Goal: Information Seeking & Learning: Learn about a topic

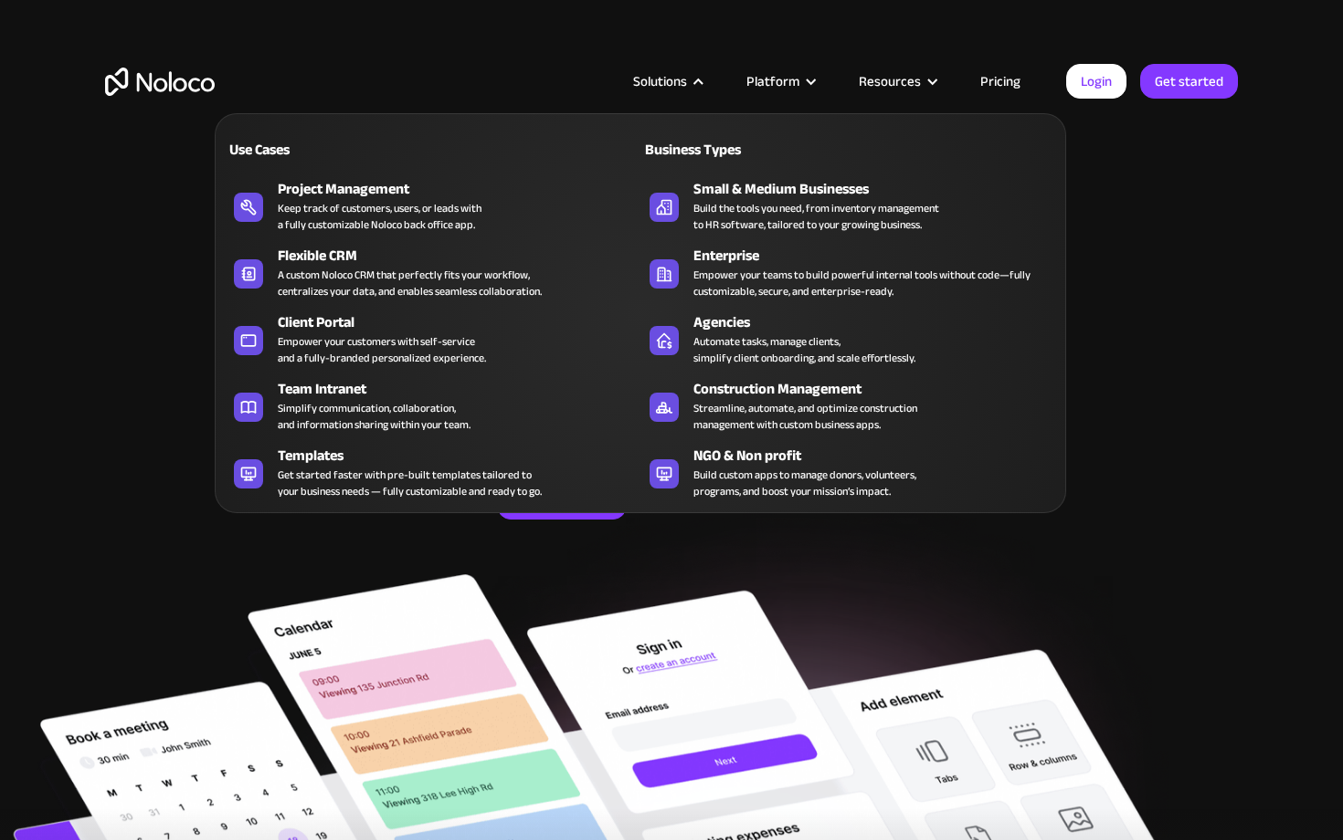
click at [693, 84] on div "Solutions" at bounding box center [666, 81] width 113 height 24
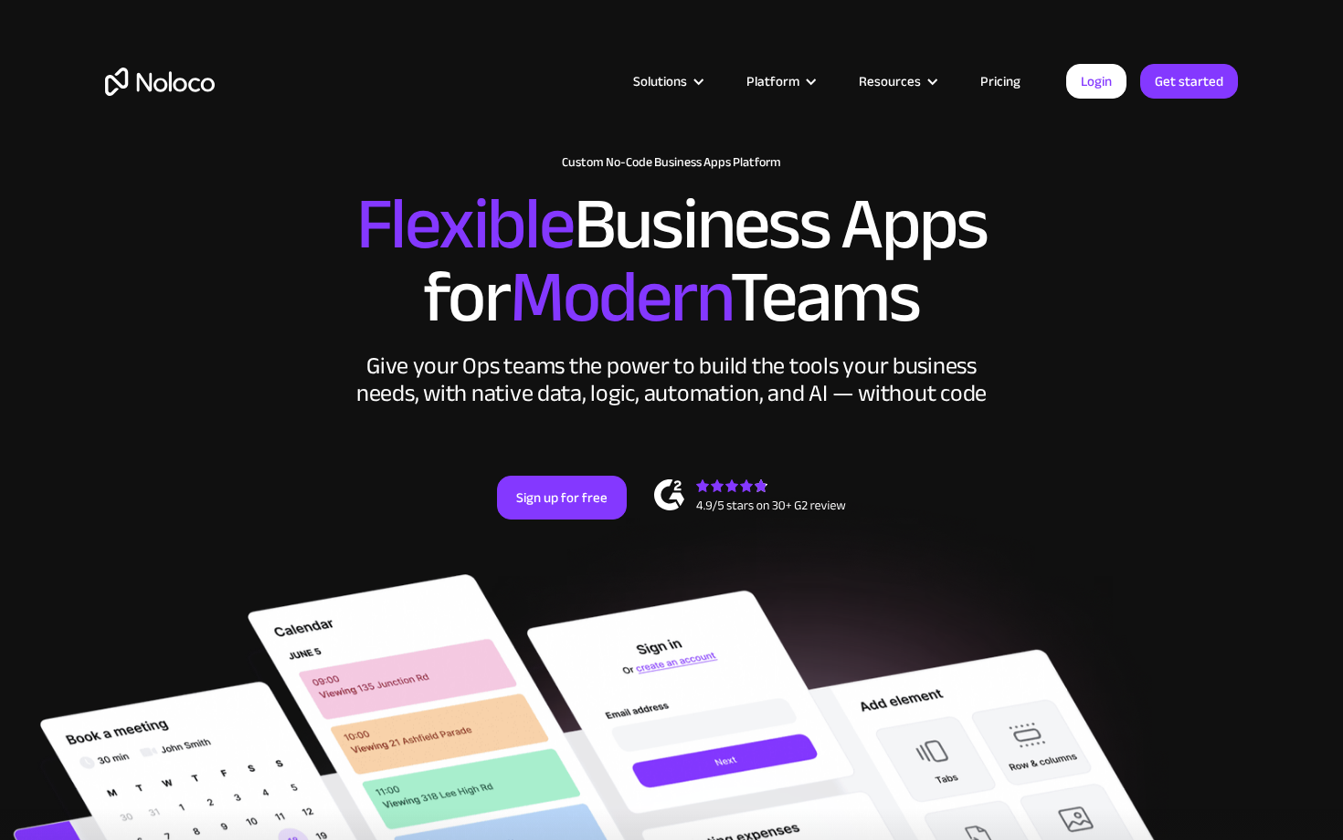
click at [693, 84] on div "Solutions" at bounding box center [666, 81] width 113 height 24
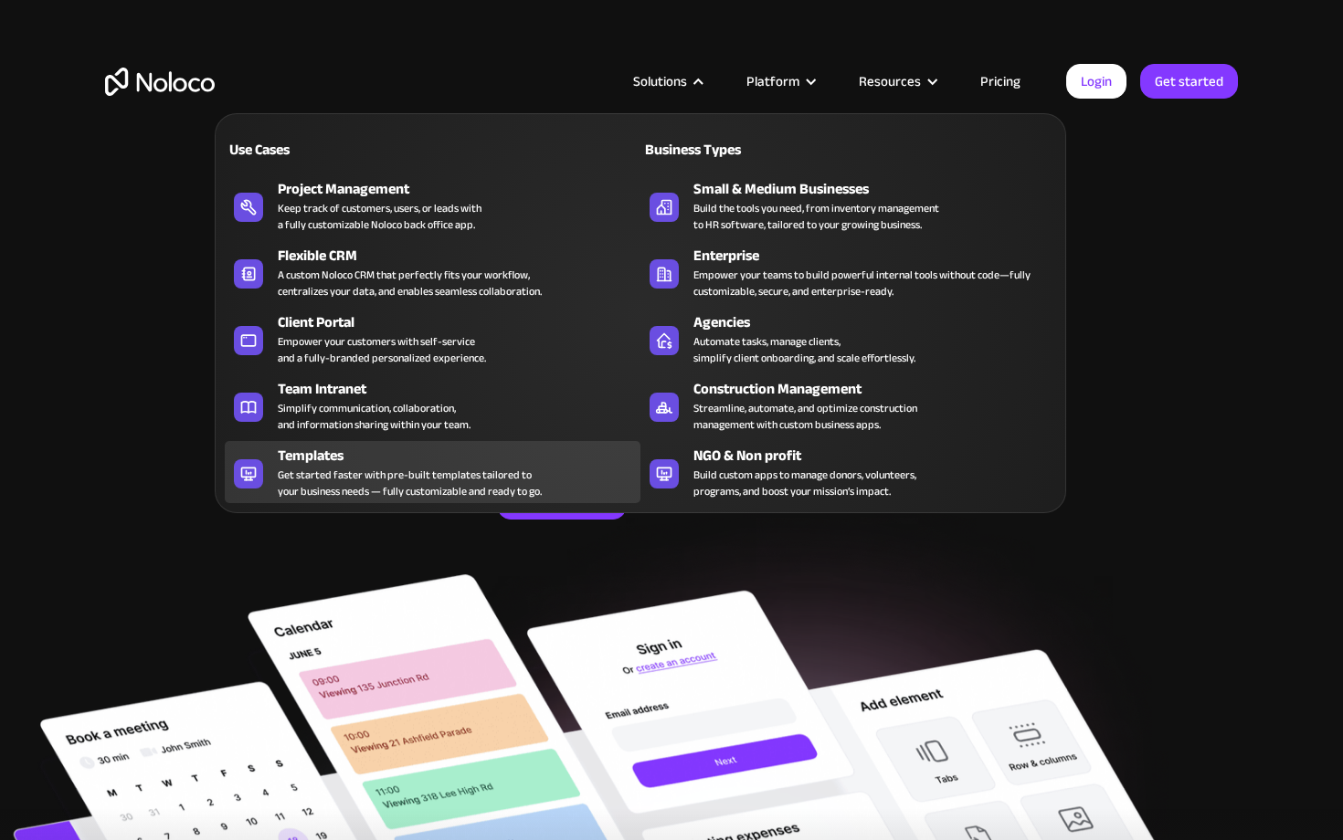
click at [312, 482] on div "Get started faster with pre-built templates tailored to your business needs — f…" at bounding box center [410, 483] width 264 height 33
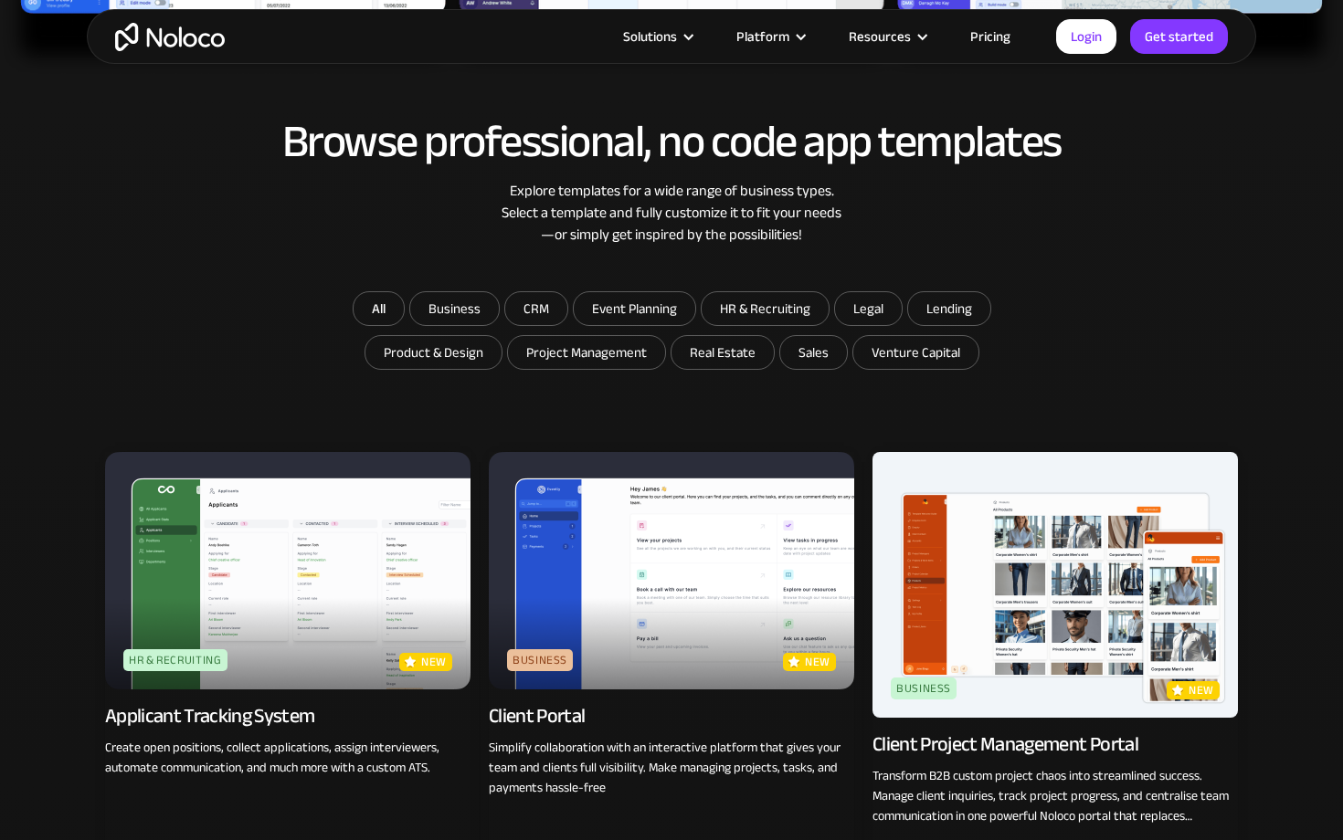
scroll to position [885, 0]
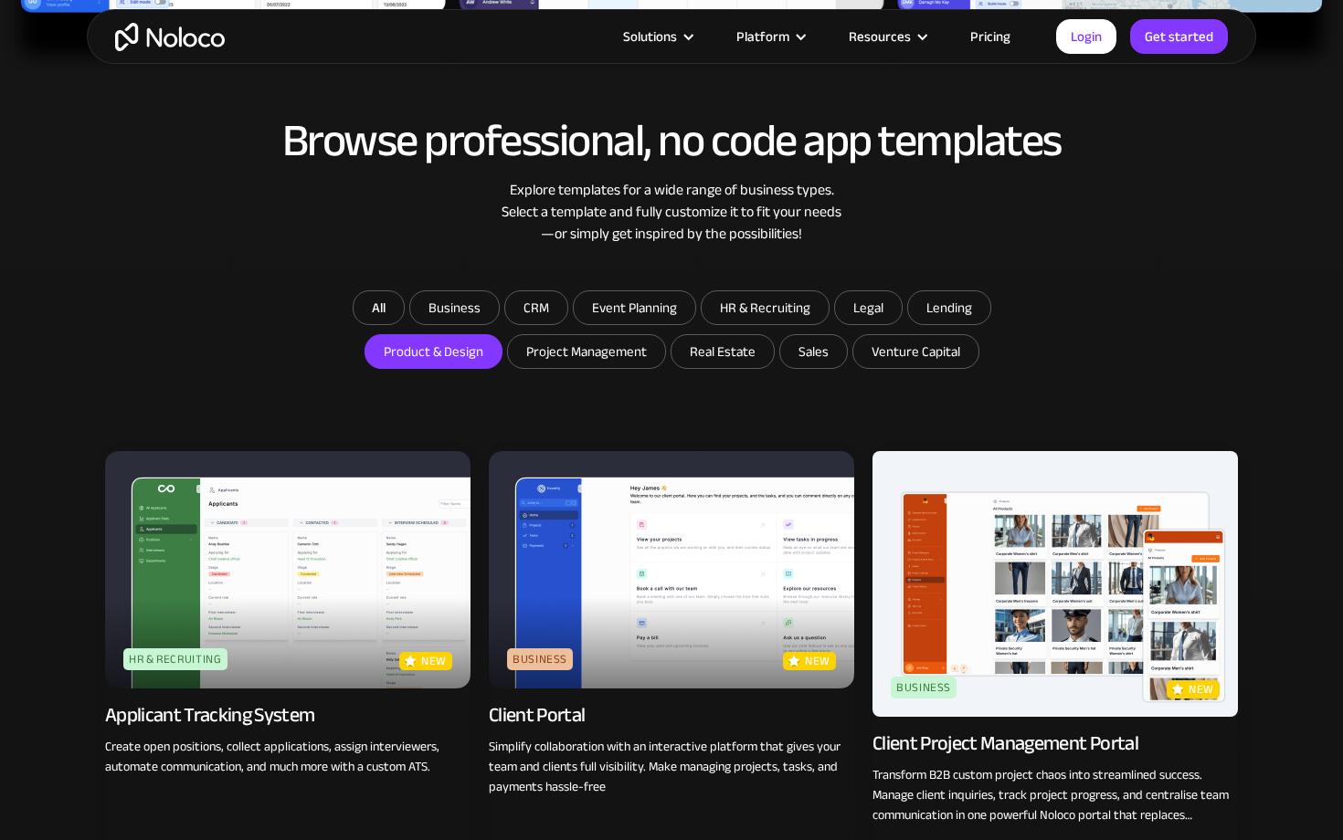
click at [444, 324] on input "Product & Design" at bounding box center [454, 307] width 89 height 33
checkbox input "true"
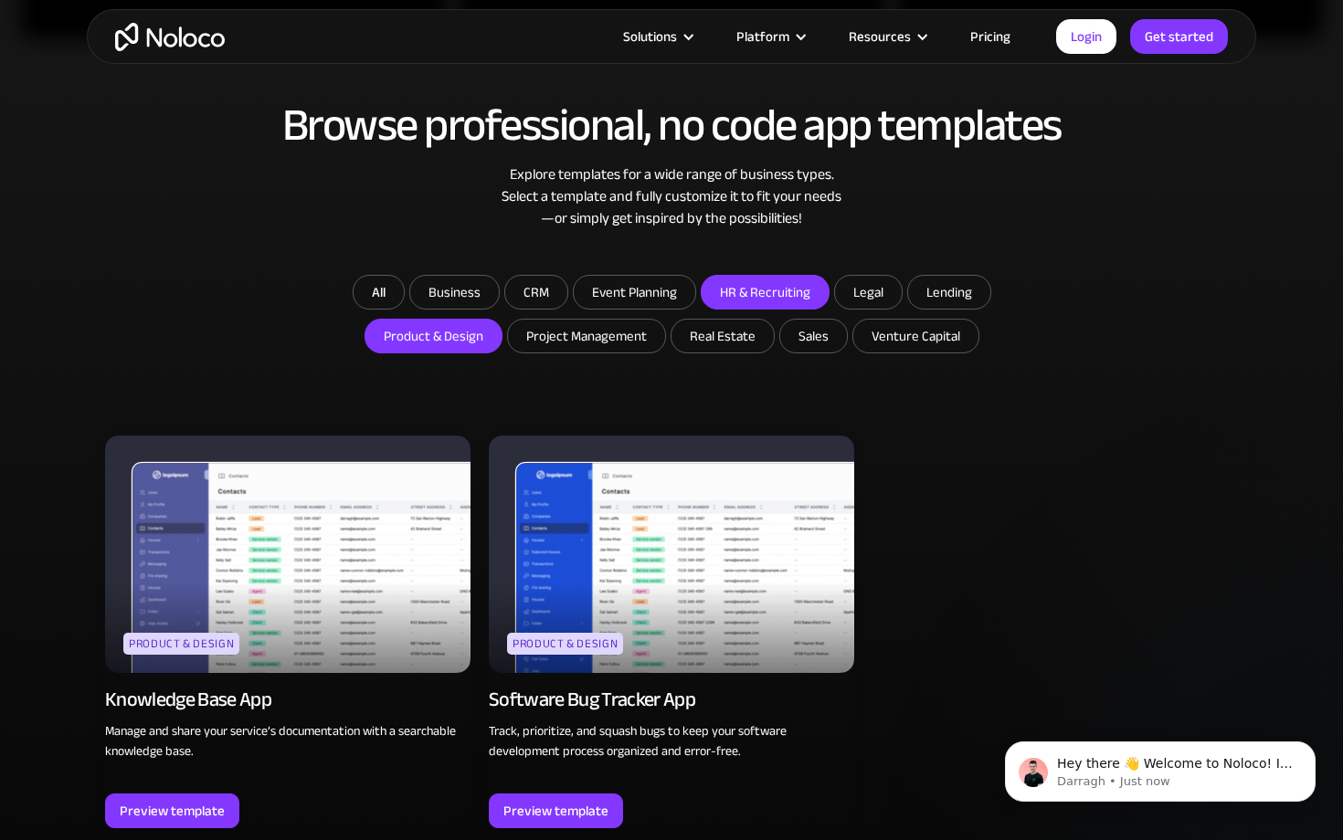
scroll to position [884, 0]
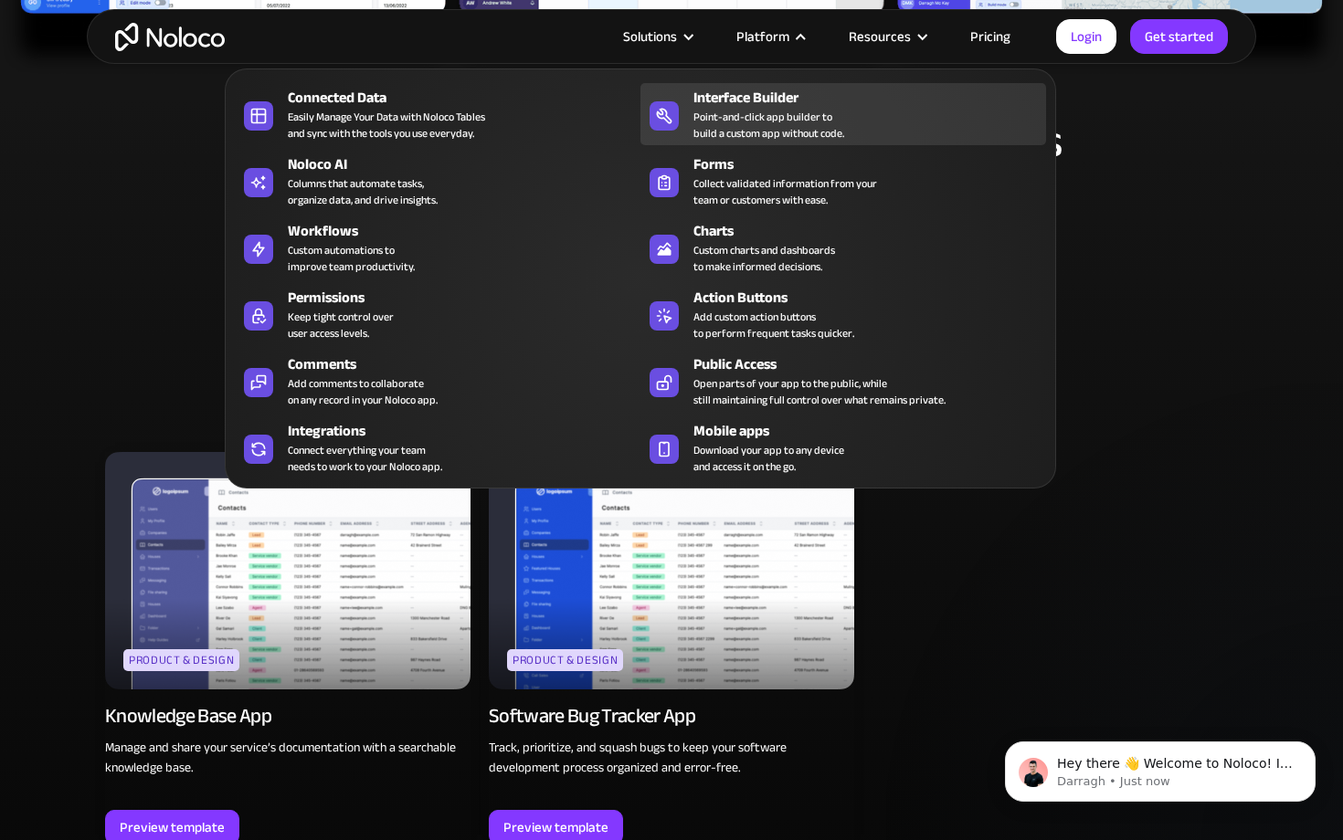
click at [754, 122] on div "Point-and-click app builder to build a custom app without code." at bounding box center [768, 125] width 151 height 33
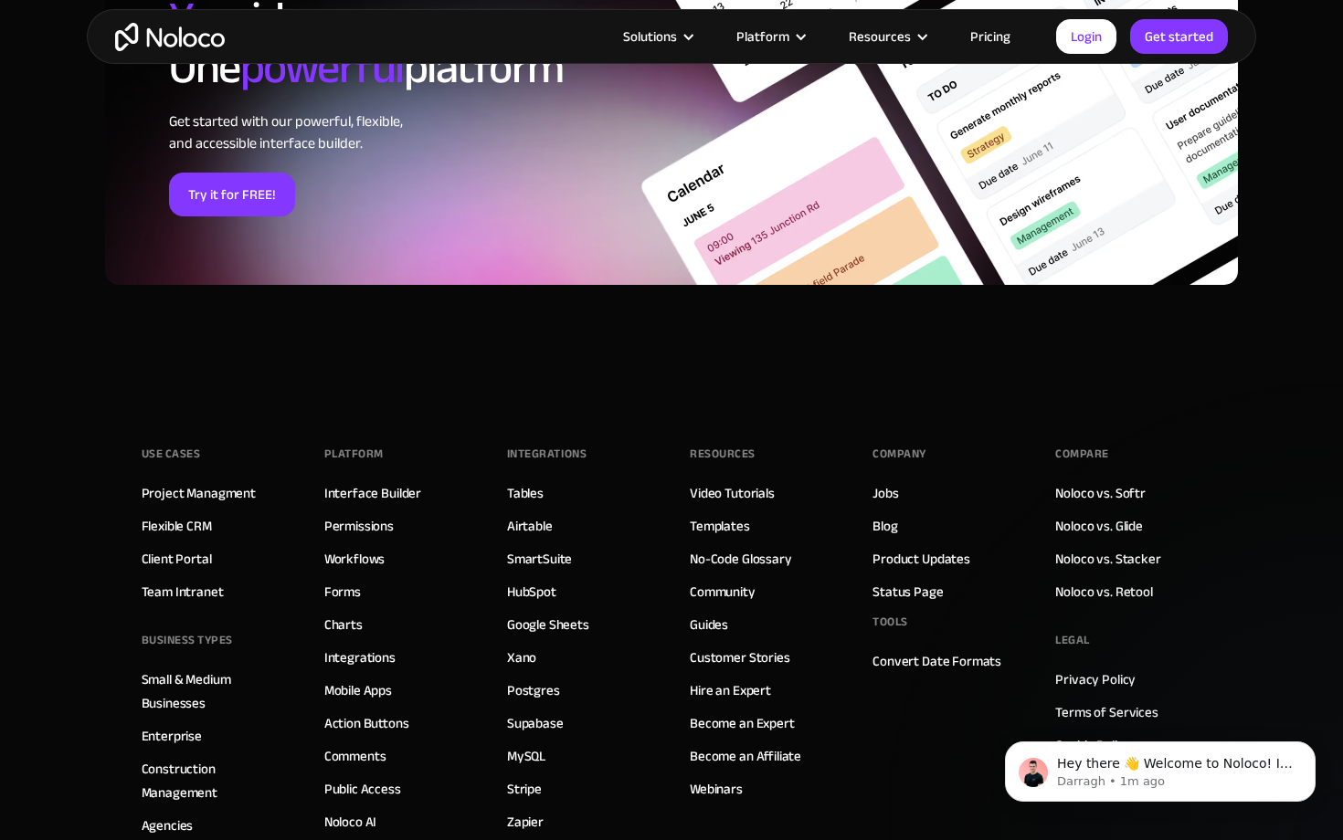
scroll to position [6372, 0]
